Goal: Information Seeking & Learning: Learn about a topic

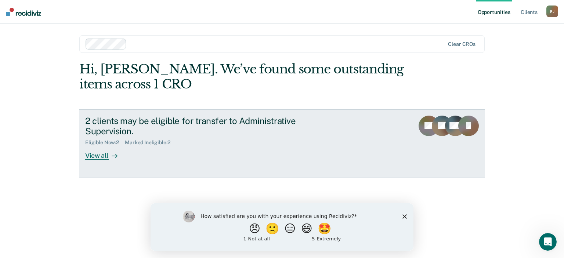
click at [103, 155] on div "View all" at bounding box center [105, 153] width 41 height 14
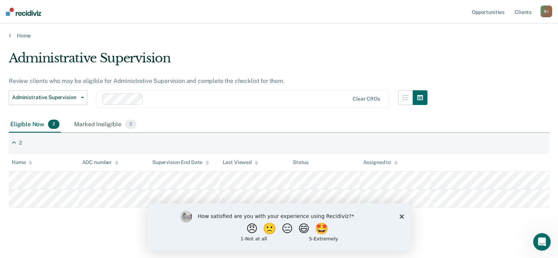
scroll to position [1, 0]
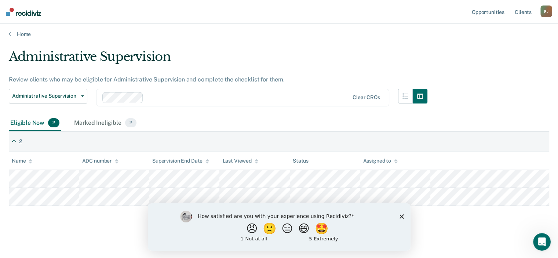
click at [400, 216] on icon "Close survey" at bounding box center [401, 216] width 4 height 4
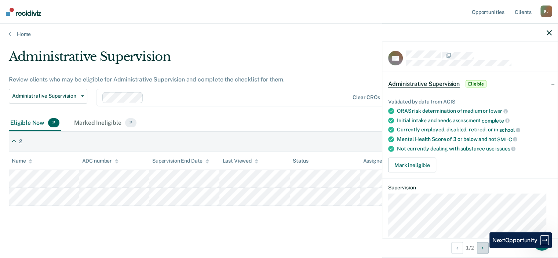
click at [484, 248] on icon "Next Opportunity" at bounding box center [483, 247] width 2 height 5
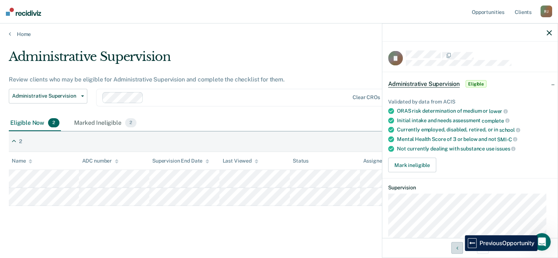
click at [459, 251] on button "Previous Opportunity" at bounding box center [458, 248] width 12 height 12
